Goal: Obtain resource: Download file/media

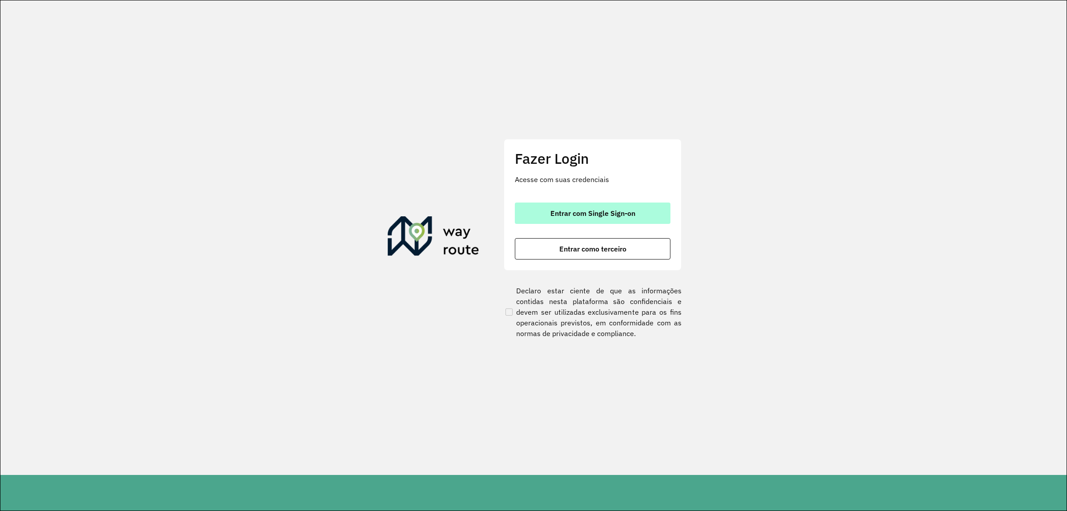
click at [537, 207] on button "Entrar com Single Sign-on" at bounding box center [593, 212] width 156 height 21
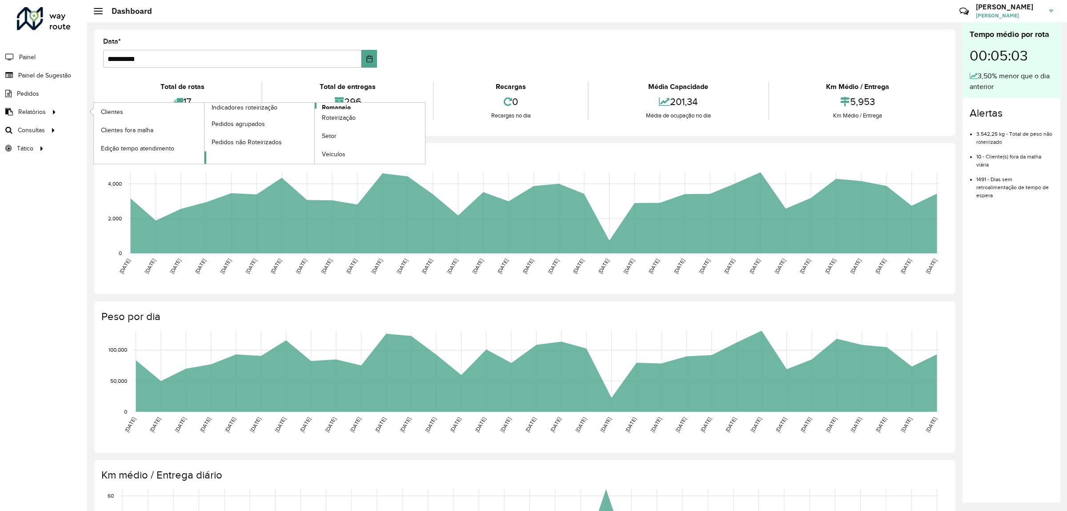
click at [325, 106] on span "Romaneio" at bounding box center [336, 107] width 29 height 9
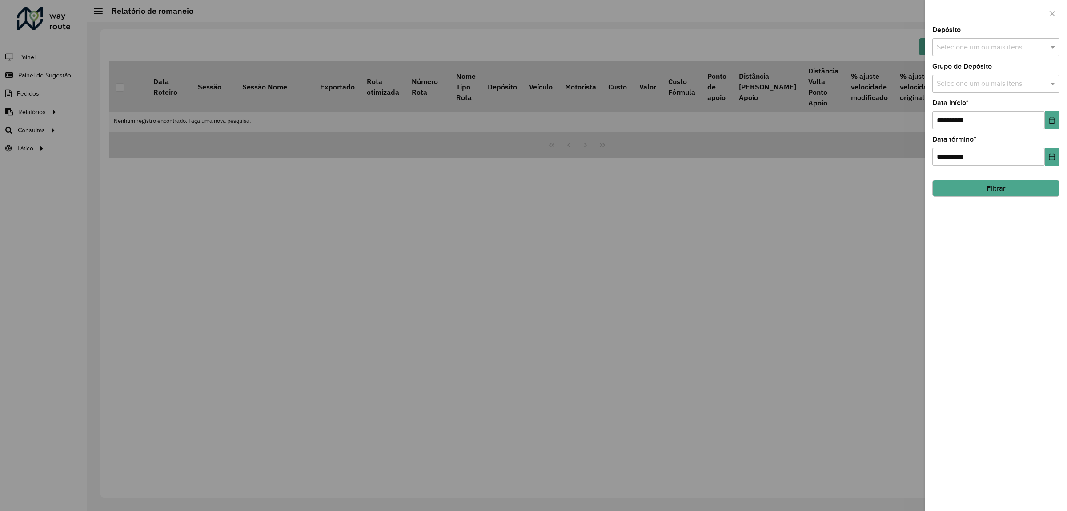
click at [1048, 52] on input "text" at bounding box center [992, 47] width 114 height 11
click at [973, 92] on div "CDD Alfenas" at bounding box center [996, 92] width 126 height 15
click at [1036, 299] on div "**********" at bounding box center [996, 268] width 141 height 483
click at [996, 81] on input "text" at bounding box center [992, 84] width 114 height 11
click at [990, 133] on div "AS" at bounding box center [996, 128] width 126 height 15
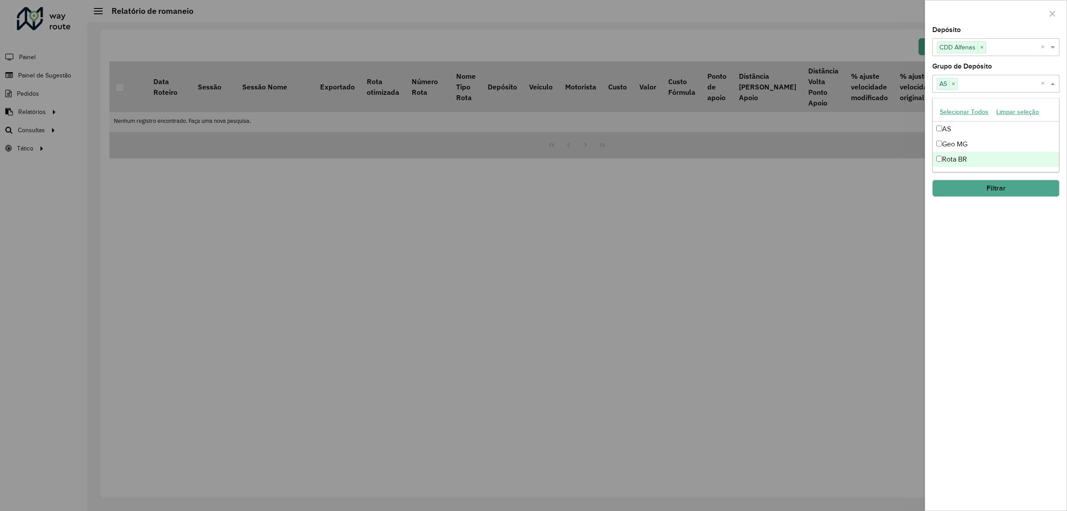
click at [979, 156] on div "Rota BR" at bounding box center [996, 159] width 126 height 15
click at [978, 145] on div "Geo MG" at bounding box center [996, 144] width 126 height 15
click at [995, 190] on button "Filtrar" at bounding box center [996, 188] width 127 height 17
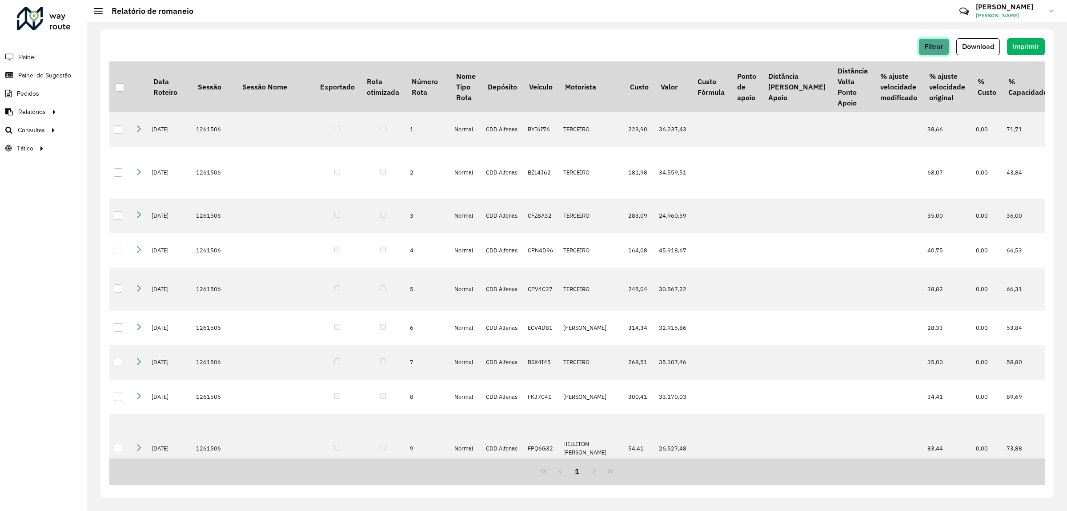
click at [942, 45] on span "Filtrar" at bounding box center [934, 47] width 19 height 8
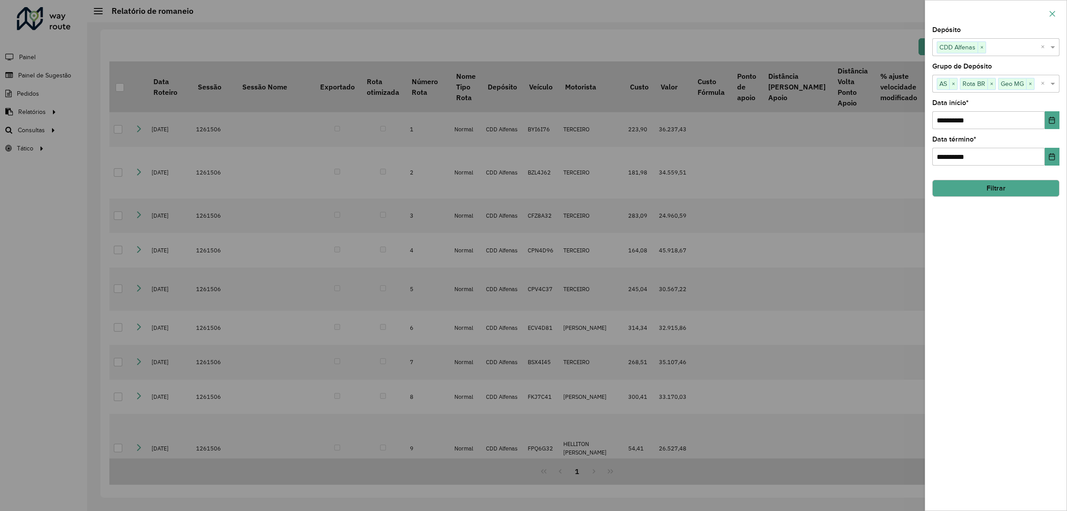
click at [1052, 16] on icon "button" at bounding box center [1052, 13] width 7 height 7
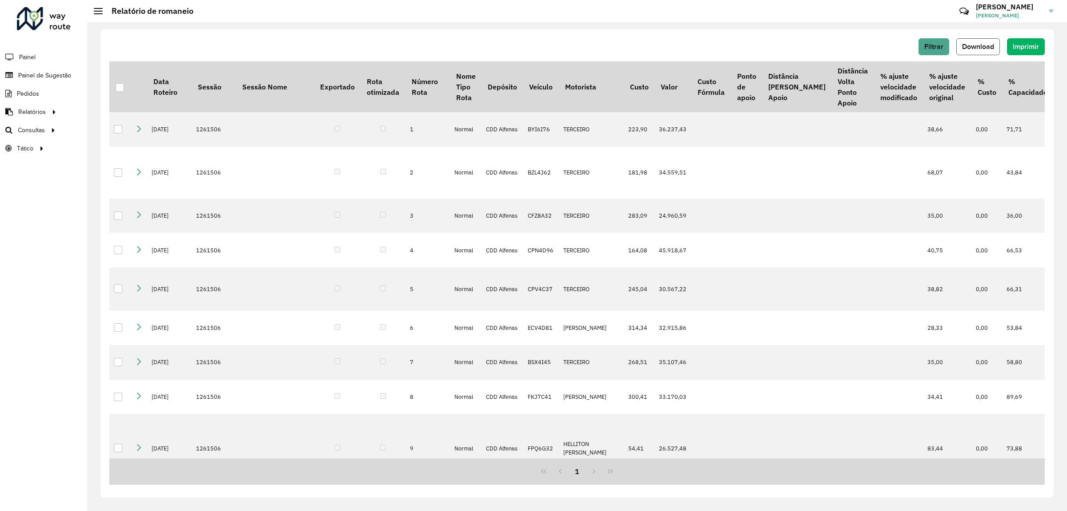
click at [984, 41] on button "Download" at bounding box center [979, 46] width 44 height 17
